Goal: Task Accomplishment & Management: Manage account settings

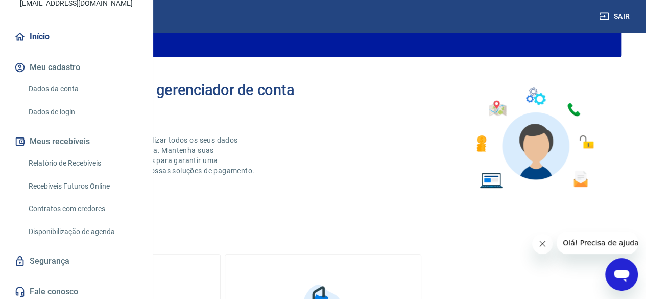
scroll to position [102, 0]
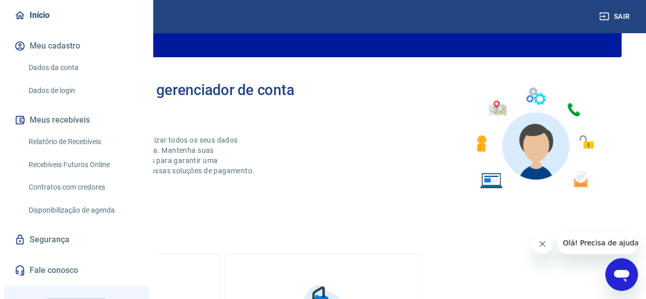
click at [84, 152] on link "Relatório de Recebíveis" at bounding box center [83, 141] width 116 height 21
